Goal: Information Seeking & Learning: Learn about a topic

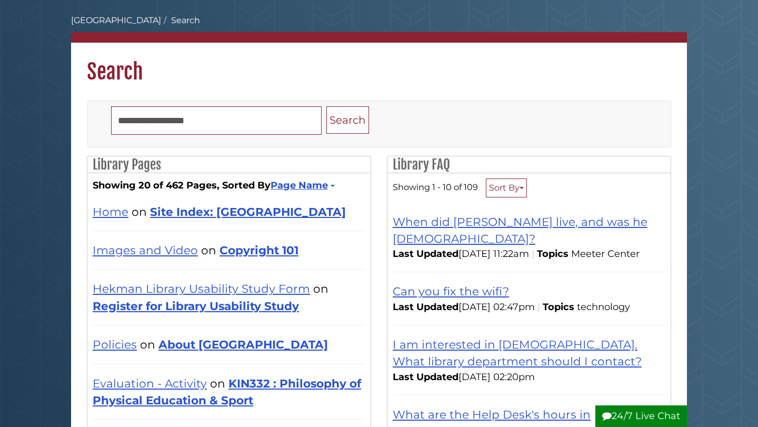
scroll to position [47, 0]
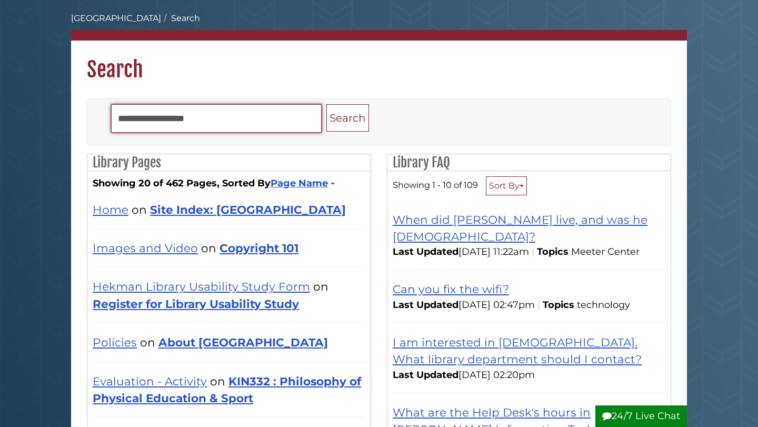
click at [248, 119] on input "Search" at bounding box center [216, 118] width 211 height 28
click at [326, 104] on button "Search" at bounding box center [347, 118] width 43 height 28
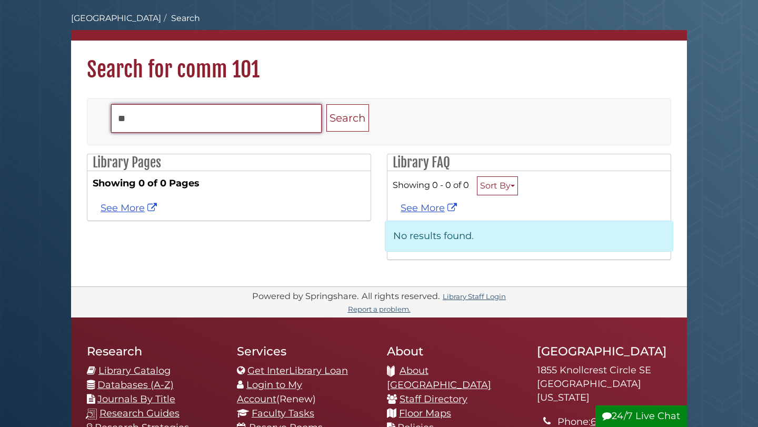
type input "*"
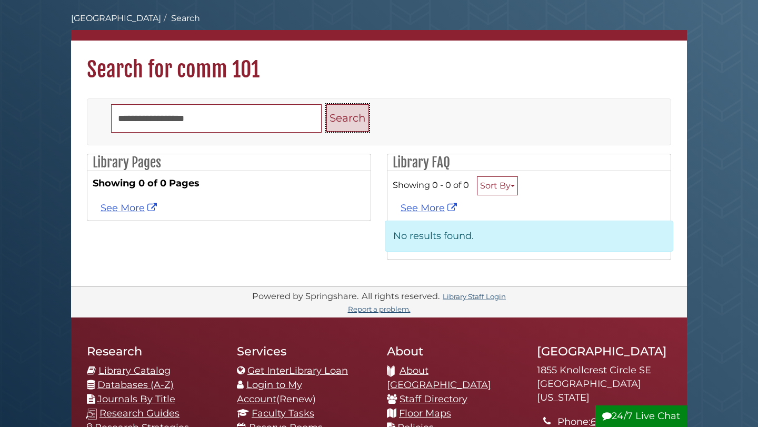
click at [347, 126] on button "Search" at bounding box center [347, 118] width 43 height 28
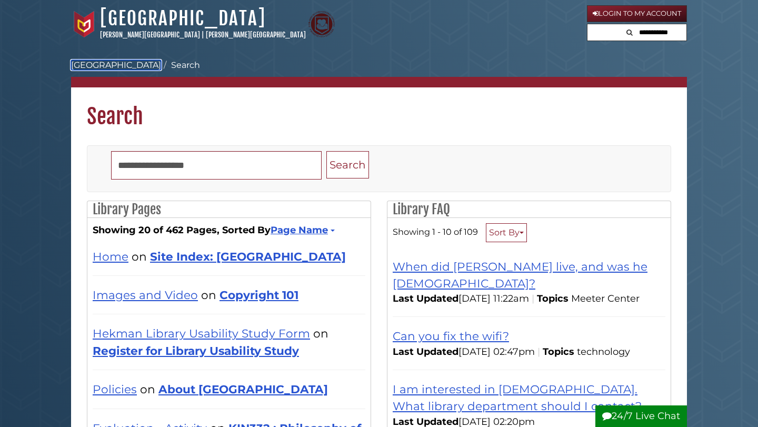
click at [127, 67] on link "[GEOGRAPHIC_DATA]" at bounding box center [116, 65] width 90 height 10
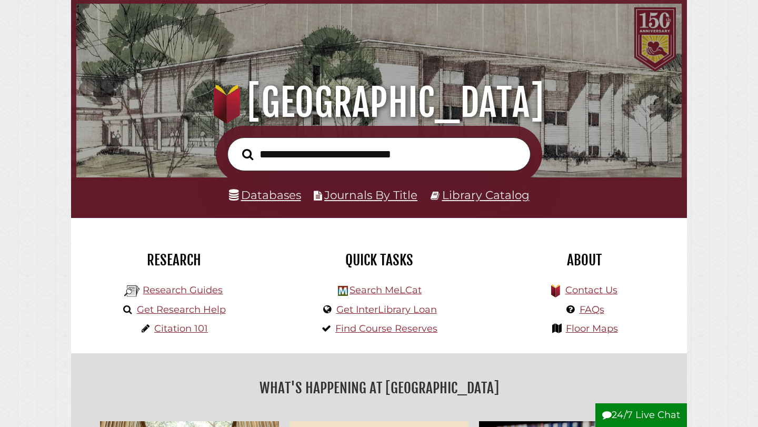
scroll to position [55, 0]
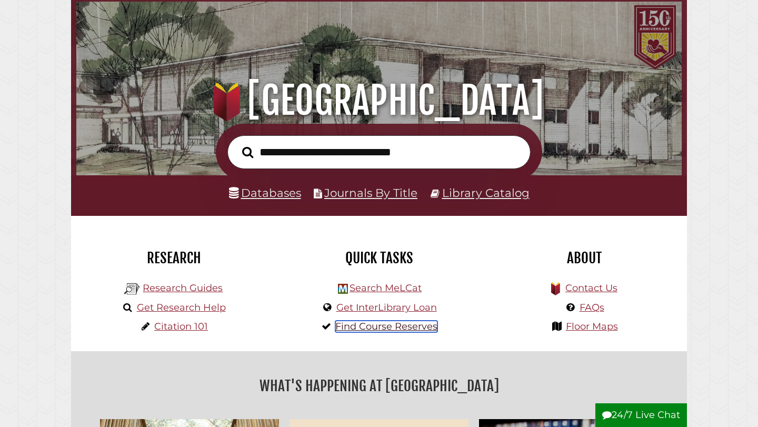
click at [379, 326] on link "Find Course Reserves" at bounding box center [386, 327] width 102 height 12
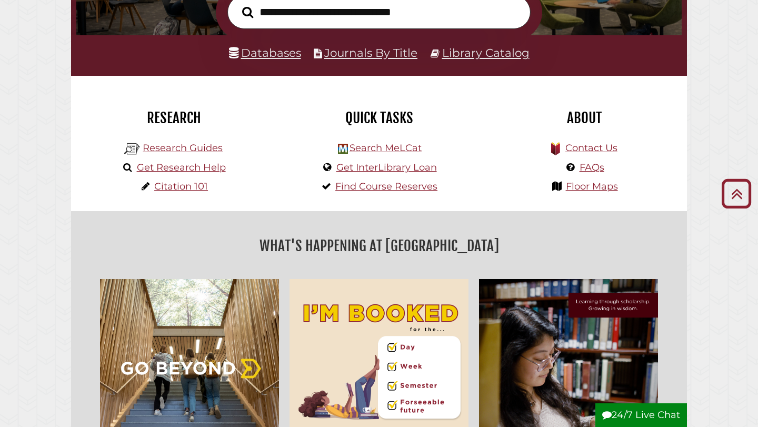
scroll to position [163, 0]
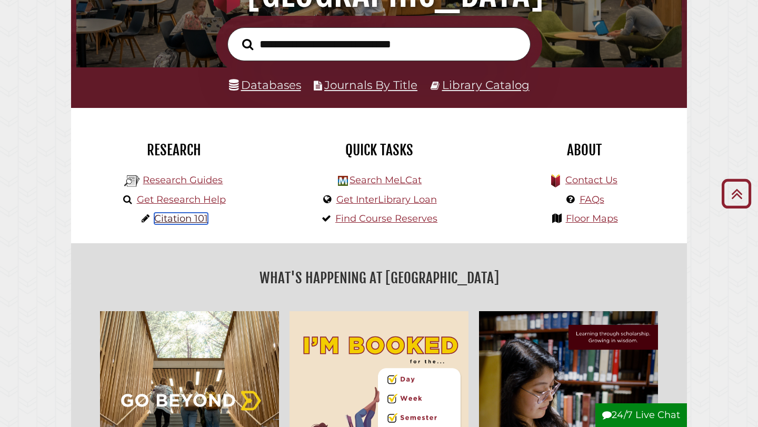
click at [202, 222] on link "Citation 101" at bounding box center [181, 219] width 54 height 12
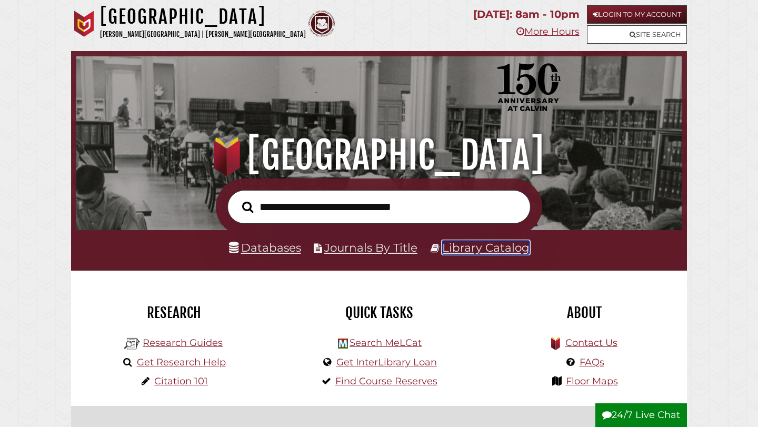
click at [493, 247] on link "Library Catalog" at bounding box center [485, 248] width 87 height 14
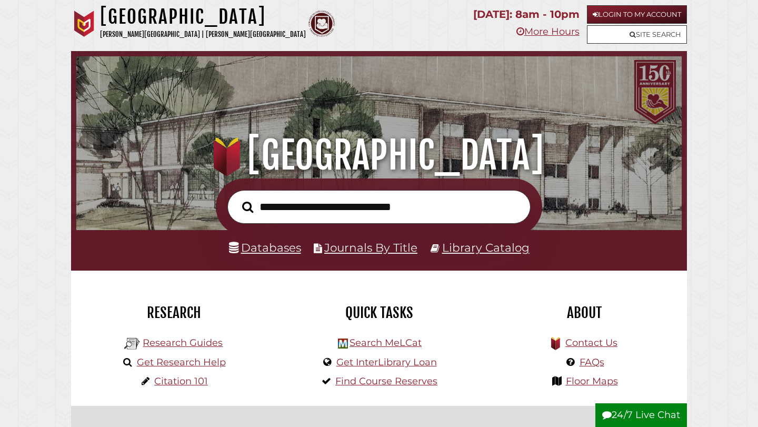
scroll to position [200, 600]
click at [283, 249] on link "Databases" at bounding box center [265, 248] width 72 height 14
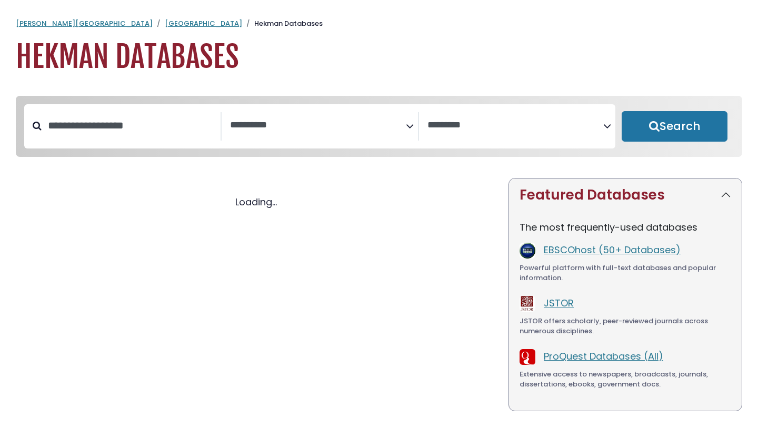
select select "Database Subject Filter"
select select "Database Vendors Filter"
select select "Database Subject Filter"
select select "Database Vendors Filter"
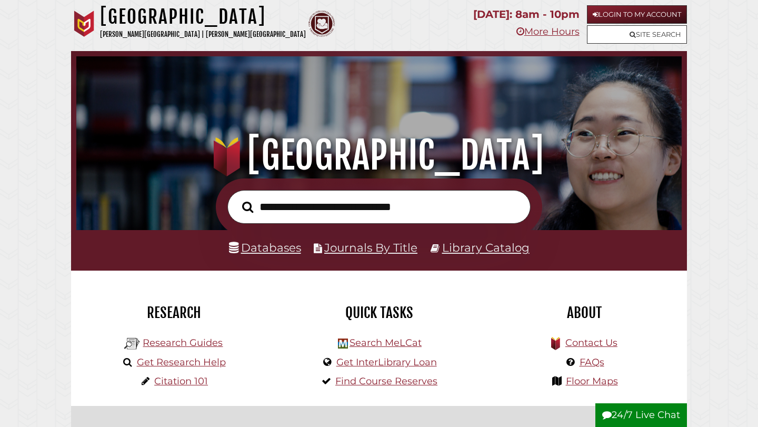
scroll to position [200, 600]
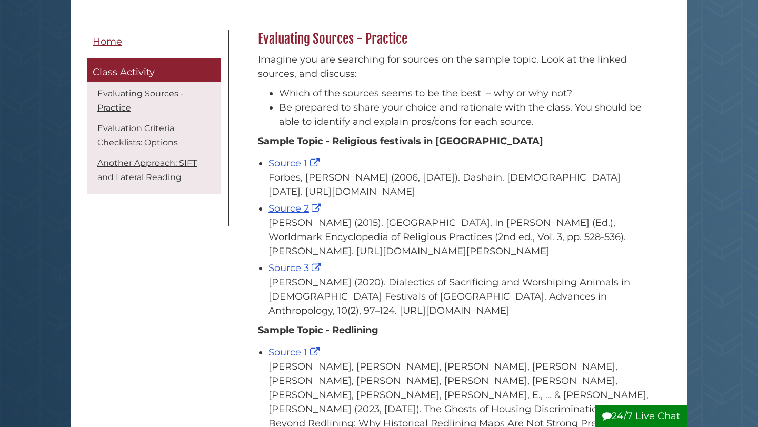
scroll to position [153, 0]
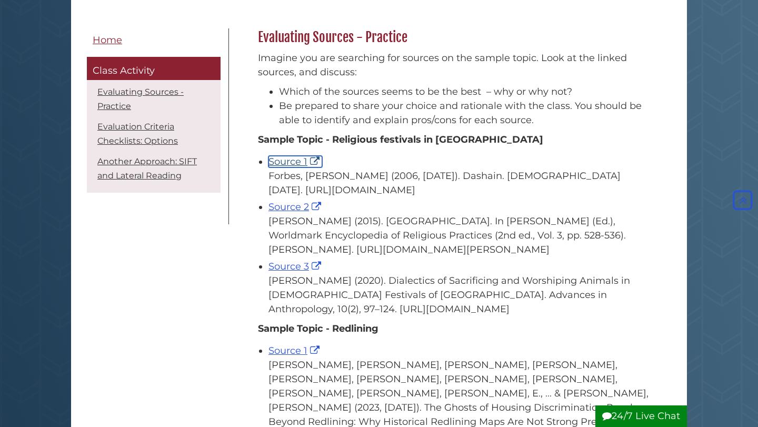
click at [286, 157] on link "Source 1" at bounding box center [295, 162] width 54 height 12
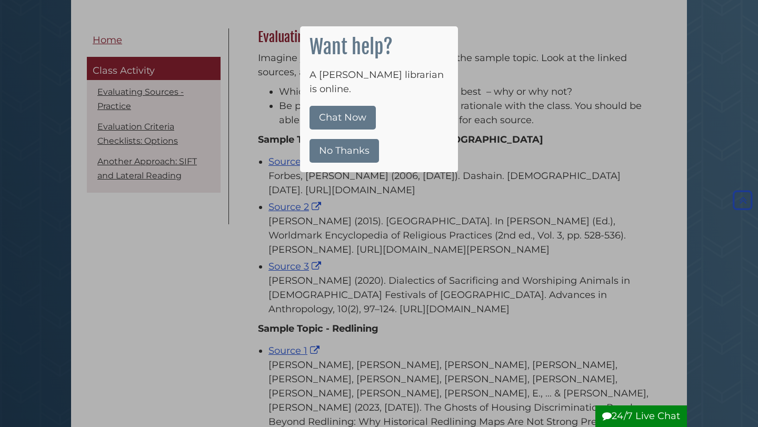
click at [339, 139] on button "No Thanks" at bounding box center [344, 151] width 69 height 24
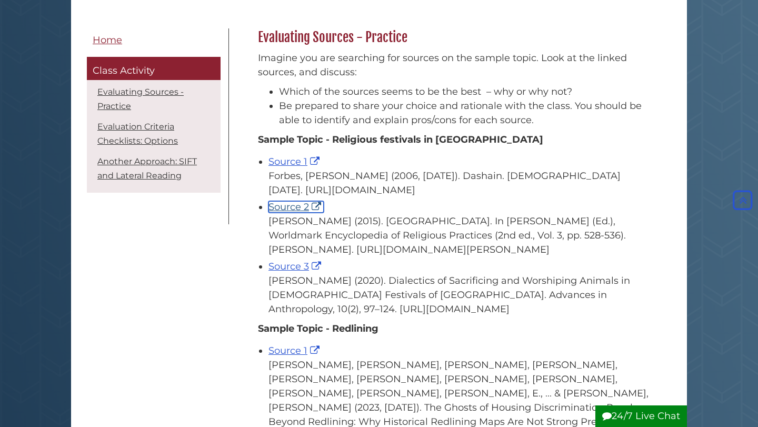
click at [299, 213] on link "Source 2" at bounding box center [295, 207] width 55 height 12
click at [293, 272] on link "Source 3" at bounding box center [295, 267] width 55 height 12
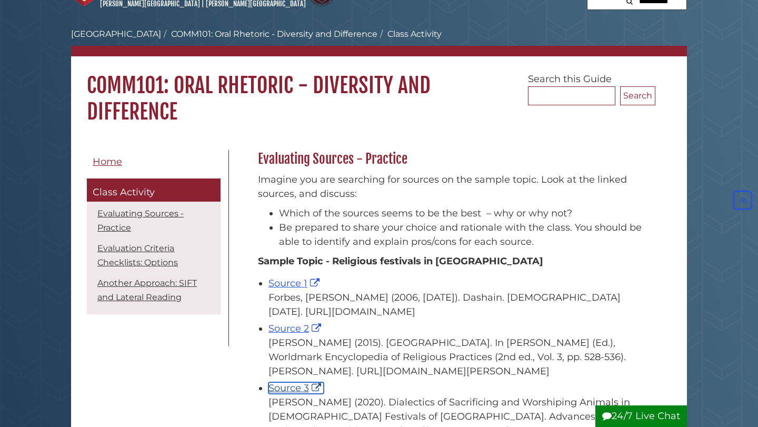
scroll to position [0, 0]
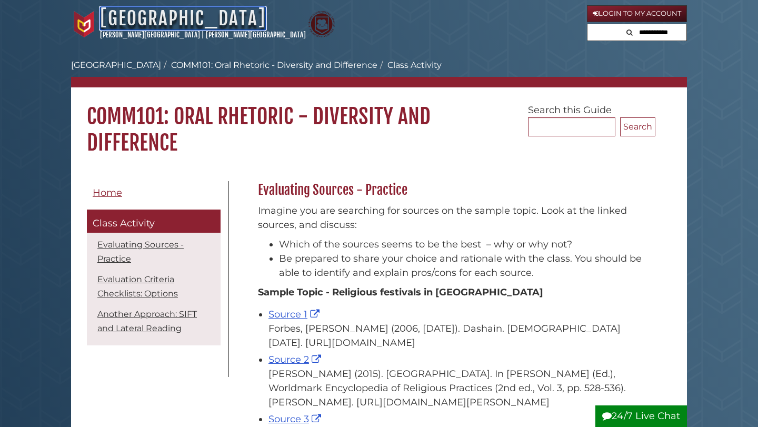
click at [197, 16] on link "[GEOGRAPHIC_DATA]" at bounding box center [183, 18] width 166 height 23
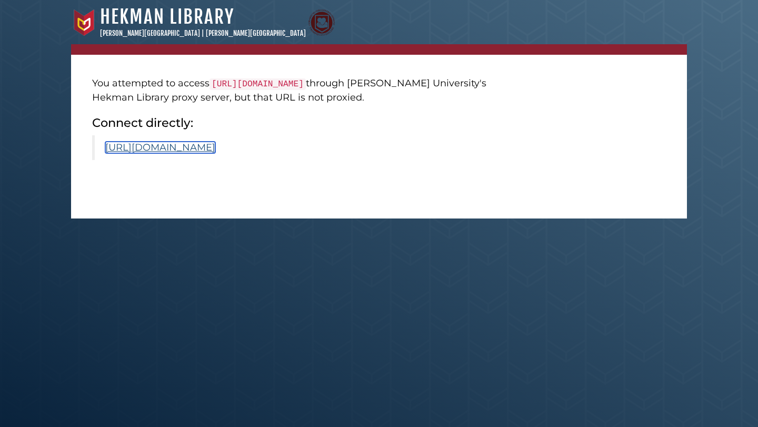
click at [215, 153] on link "[URL][DOMAIN_NAME]" at bounding box center [160, 148] width 110 height 12
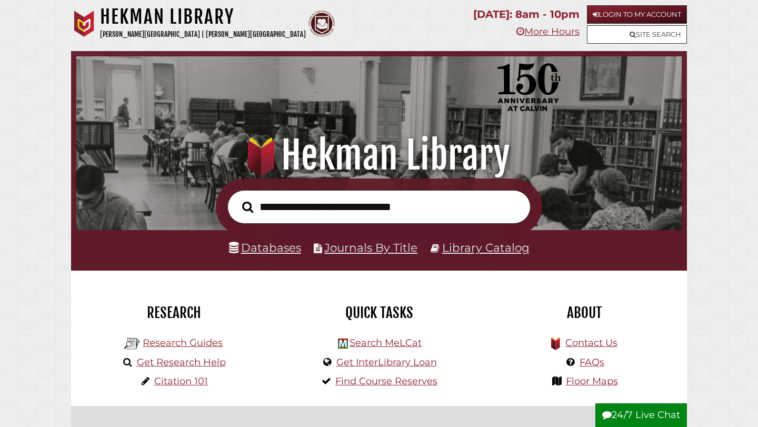
scroll to position [200, 600]
click at [287, 214] on input "text" at bounding box center [378, 207] width 303 height 34
click at [299, 212] on input "text" at bounding box center [378, 207] width 303 height 34
type input "*"
click at [282, 252] on link "Databases" at bounding box center [265, 248] width 72 height 14
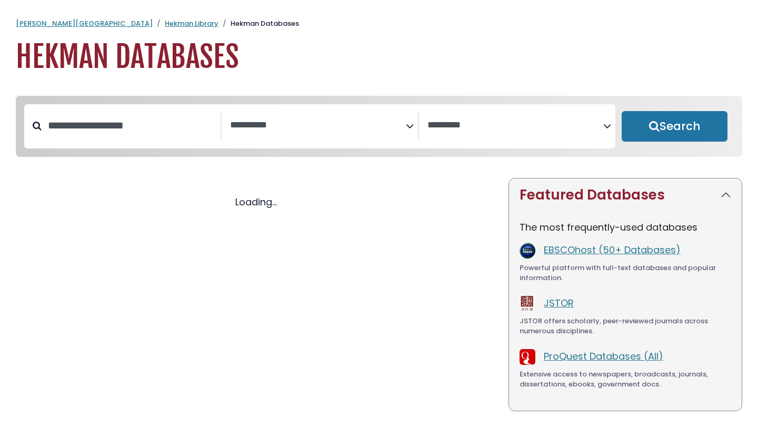
select select "Database Subject Filter"
select select "Database Vendors Filter"
select select "Database Subject Filter"
select select "Database Vendors Filter"
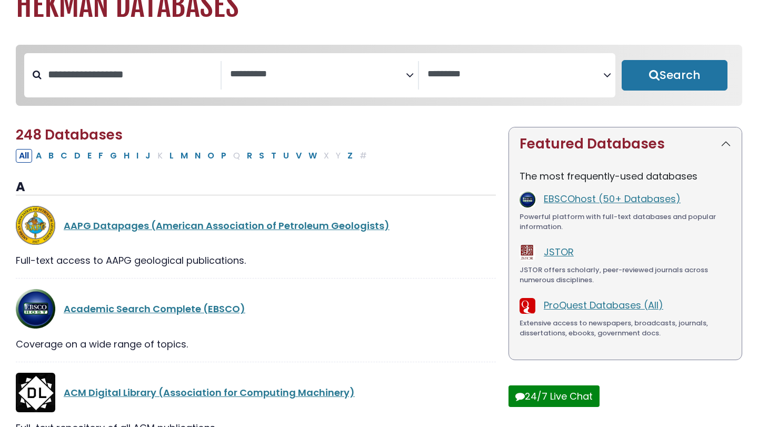
scroll to position [59, 0]
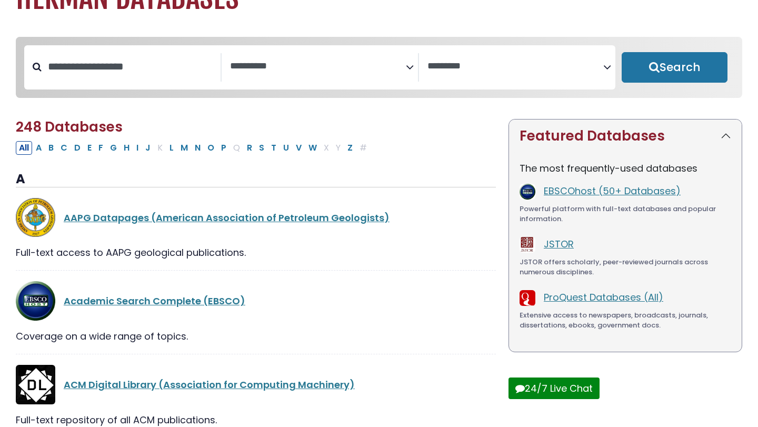
click at [403, 62] on textarea "Search" at bounding box center [318, 66] width 176 height 11
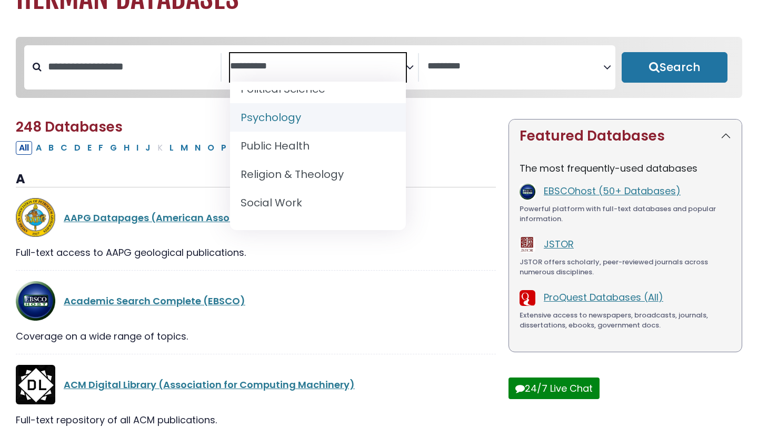
scroll to position [957, 0]
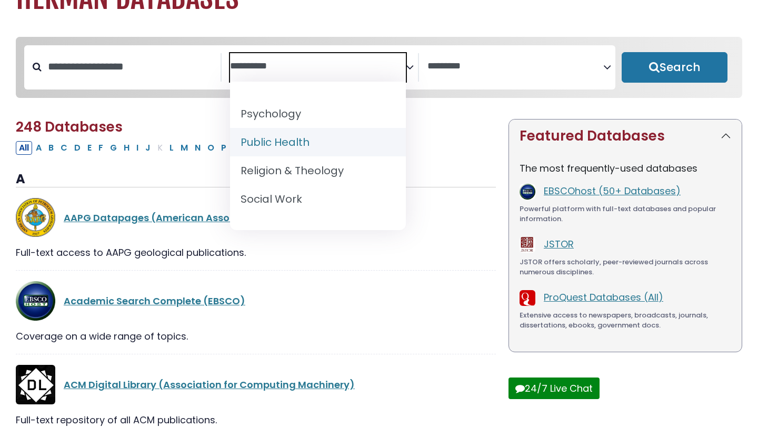
select select "*****"
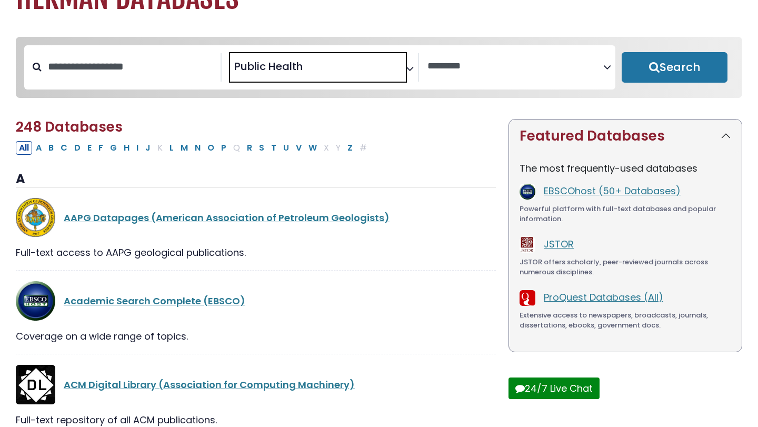
scroll to position [461, 0]
click at [681, 65] on button "Search" at bounding box center [675, 67] width 106 height 31
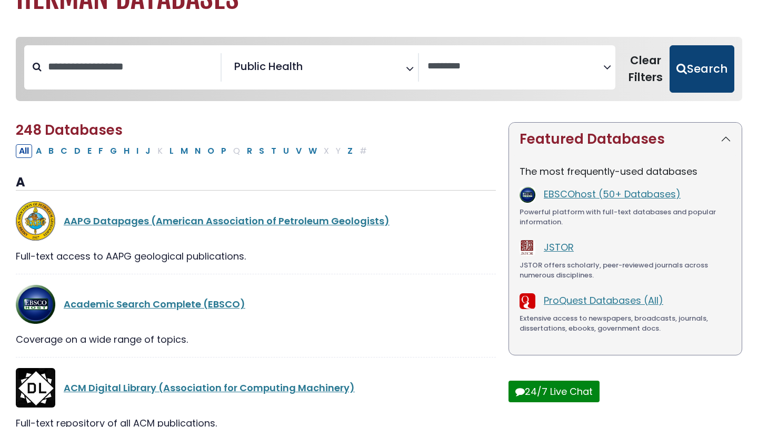
select select "Database Vendors Filter"
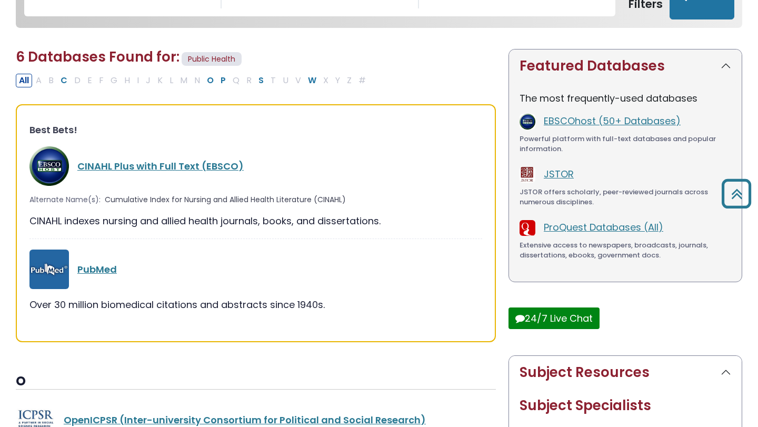
scroll to position [78, 0]
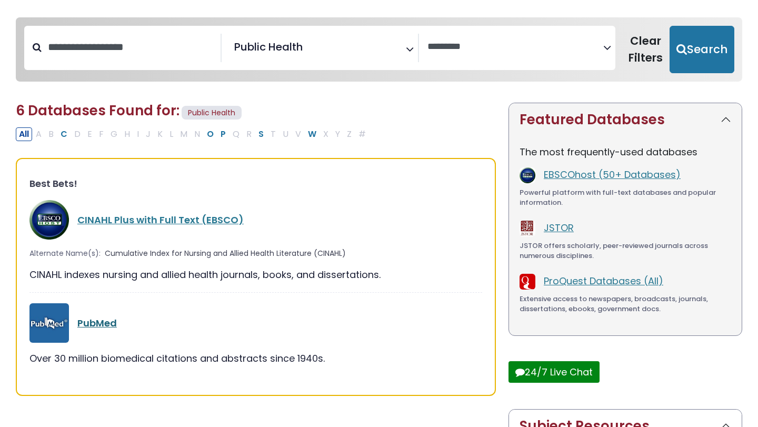
click at [109, 323] on link "PubMed" at bounding box center [96, 322] width 39 height 13
